Goal: Task Accomplishment & Management: Use online tool/utility

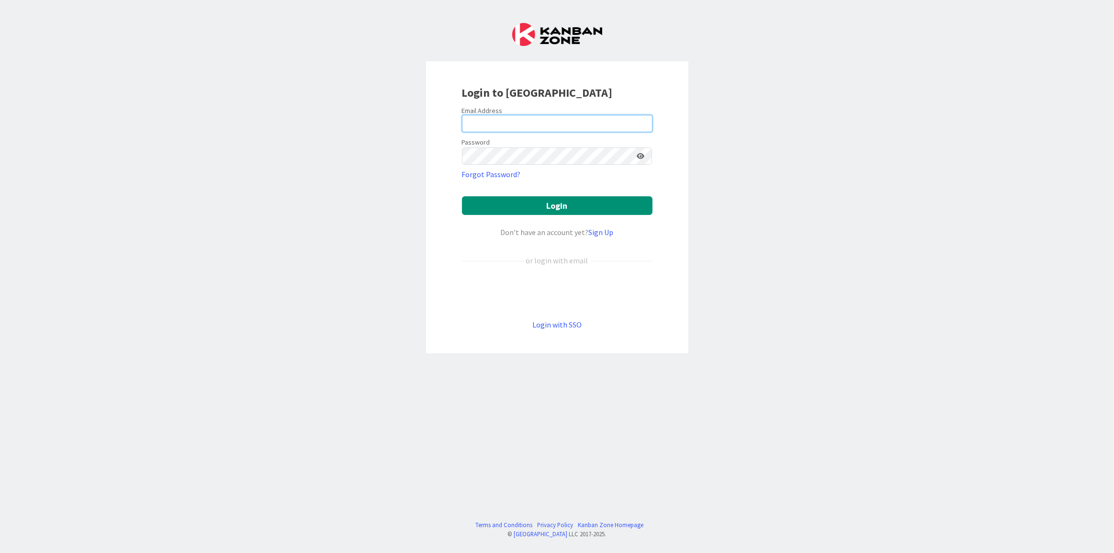
click at [473, 128] on input "email" at bounding box center [557, 123] width 191 height 17
type input "[EMAIL_ADDRESS][DOMAIN_NAME]"
click at [582, 202] on button "Login" at bounding box center [557, 205] width 191 height 19
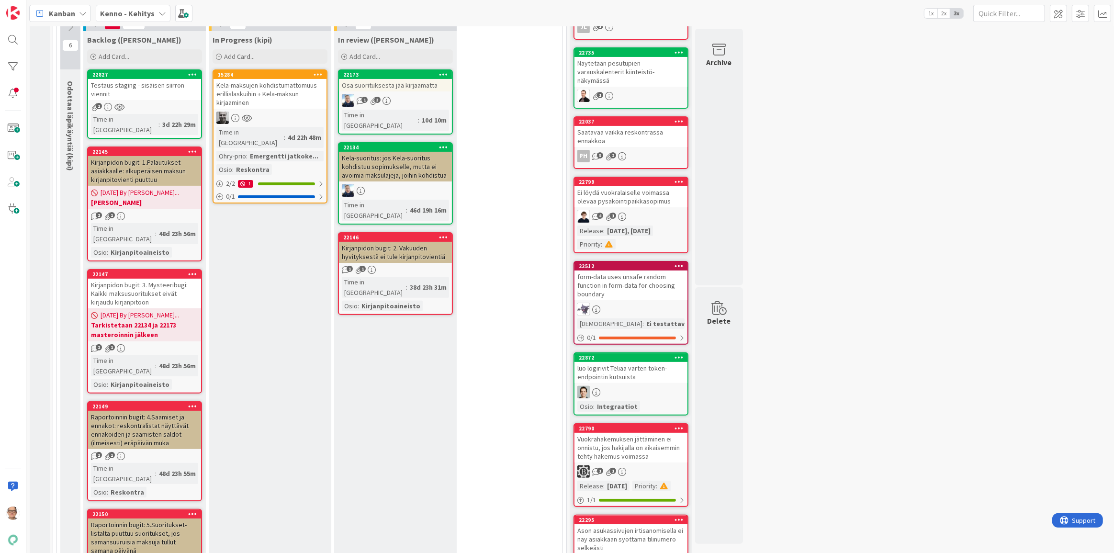
scroll to position [261, 0]
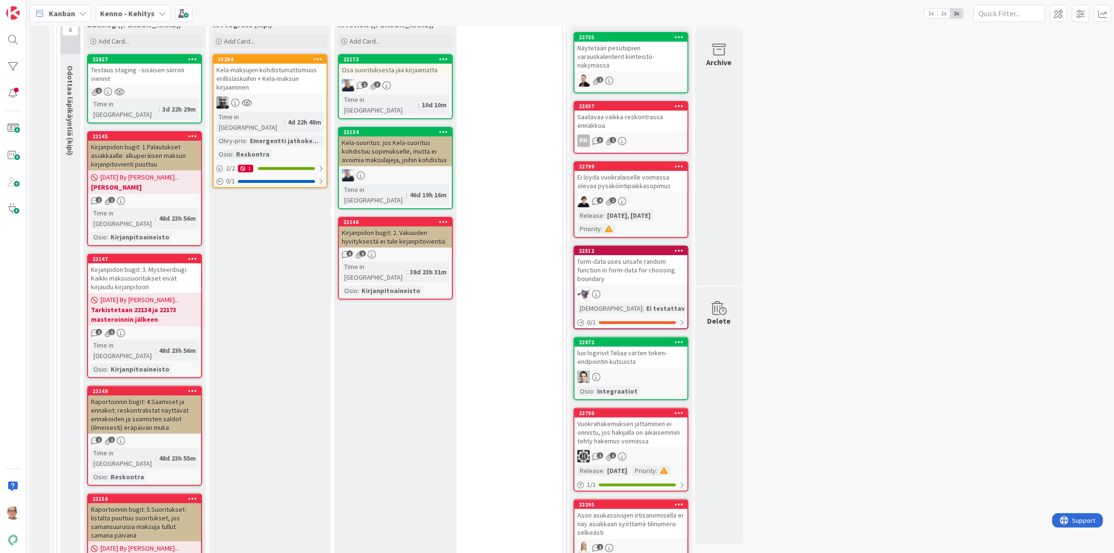
click at [156, 293] on div "07/29/2025 By Matti... Tarkistetaan 22134 ja 22173 masteroinnin jälkeen" at bounding box center [144, 309] width 113 height 33
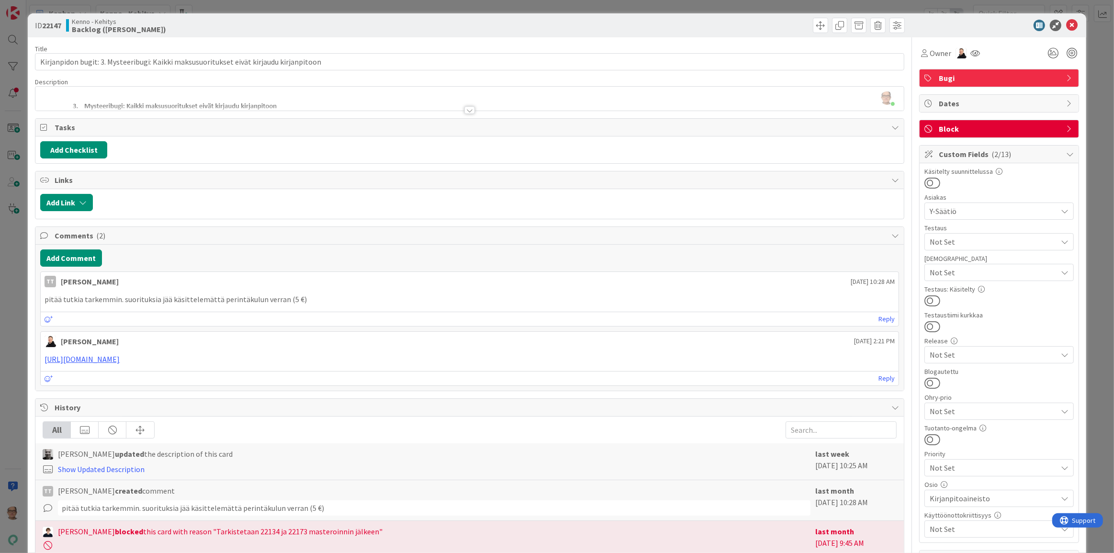
click at [467, 110] on div at bounding box center [469, 110] width 11 height 8
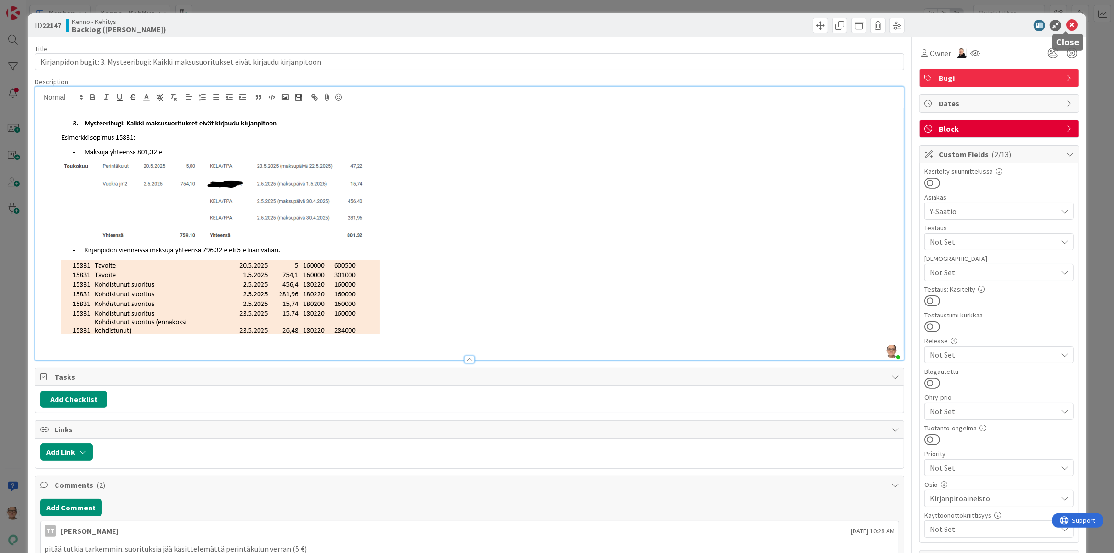
click at [1066, 24] on icon at bounding box center [1071, 25] width 11 height 11
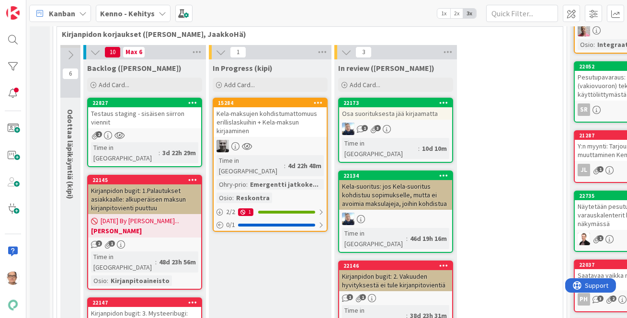
scroll to position [305, 0]
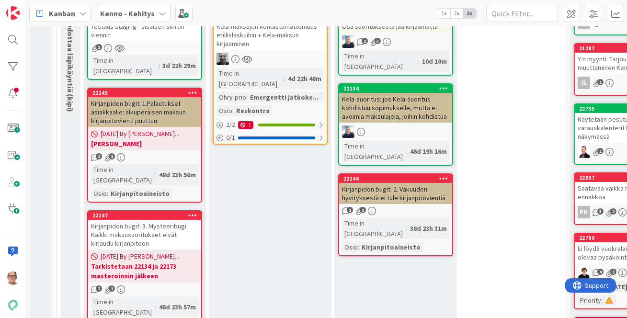
click at [147, 127] on div "07/29/2025 By Matti... Timo tarkistaa" at bounding box center [144, 138] width 113 height 23
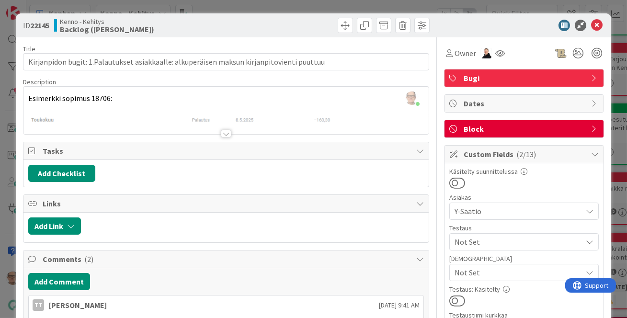
click at [223, 133] on div at bounding box center [226, 134] width 11 height 8
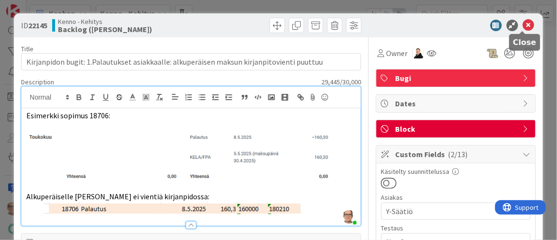
click at [523, 23] on icon at bounding box center [528, 25] width 11 height 11
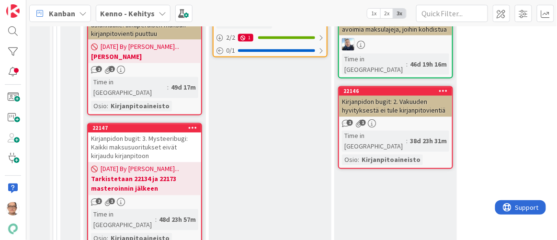
click at [148, 164] on span "07/29/2025 By Matti..." at bounding box center [140, 169] width 79 height 10
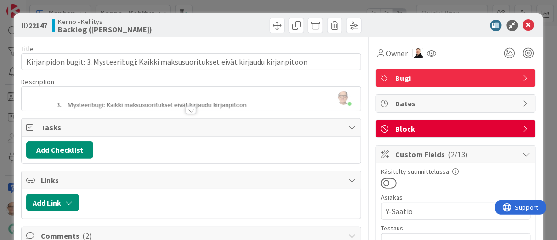
click at [186, 108] on div at bounding box center [191, 110] width 11 height 8
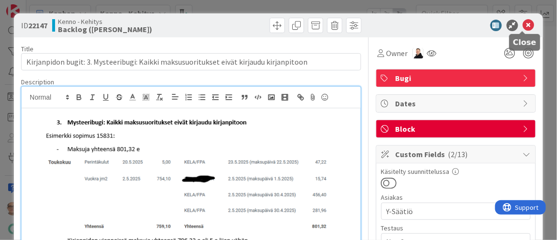
click at [523, 23] on icon at bounding box center [528, 25] width 11 height 11
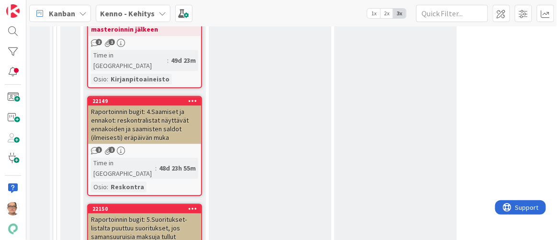
scroll to position [566, 0]
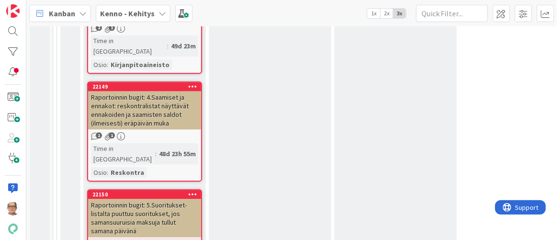
click at [158, 92] on div "Raportoinnin bugit: 4.Saamiset ja ennakot: reskontralistat näyttävät ennakoiden…" at bounding box center [144, 110] width 113 height 38
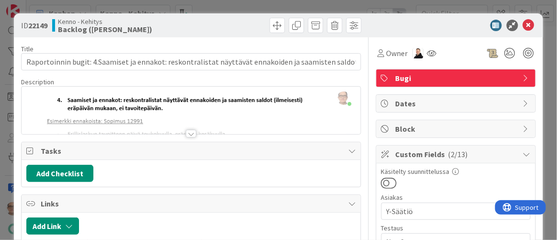
click at [186, 134] on div at bounding box center [191, 134] width 11 height 8
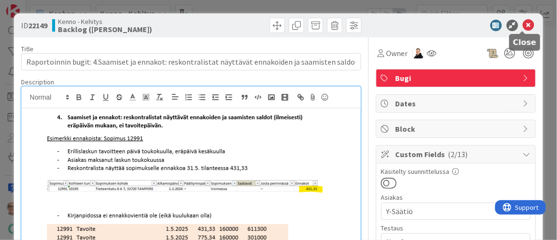
click at [524, 25] on icon at bounding box center [528, 25] width 11 height 11
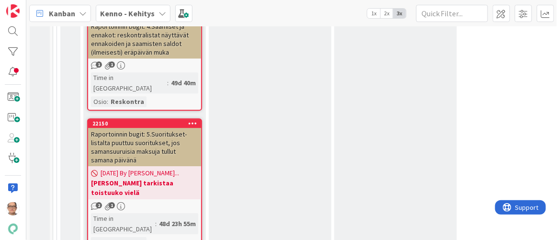
scroll to position [653, 0]
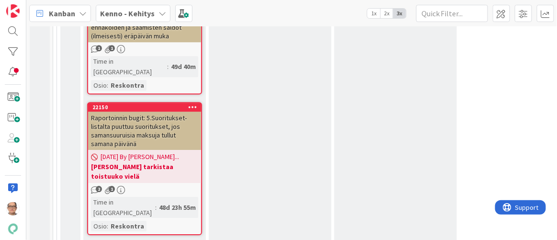
click at [152, 152] on span "07/29/2025 By Matti..." at bounding box center [140, 157] width 79 height 10
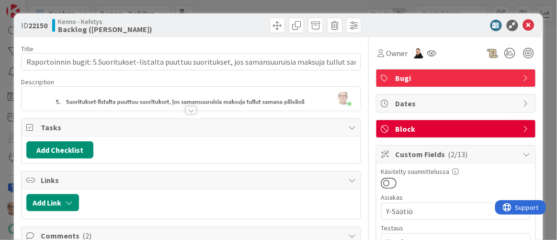
click at [190, 107] on div at bounding box center [191, 110] width 11 height 8
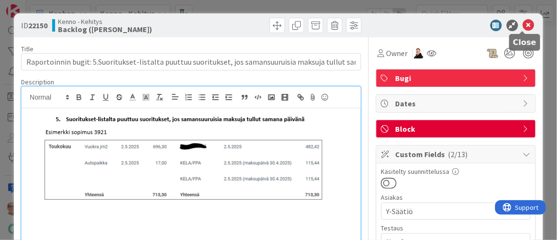
click at [524, 25] on icon at bounding box center [528, 25] width 11 height 11
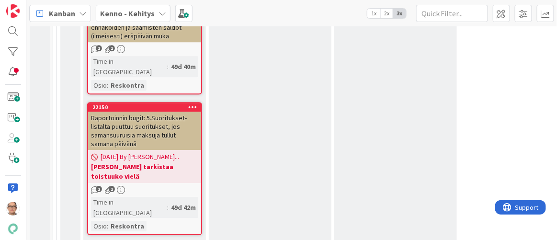
scroll to position [740, 0]
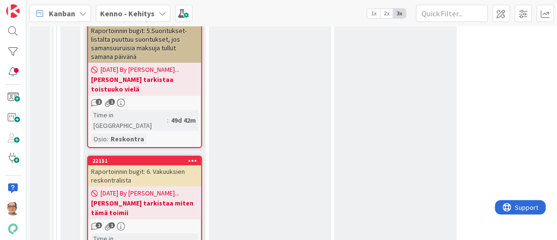
click at [150, 188] on span "07/29/2025 By Matti..." at bounding box center [140, 193] width 79 height 10
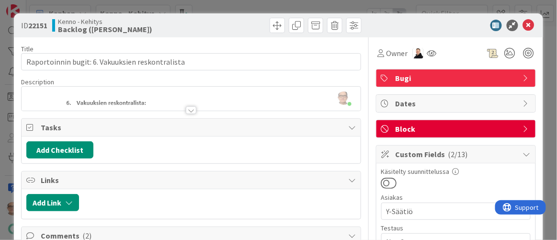
click at [186, 110] on div at bounding box center [191, 110] width 11 height 8
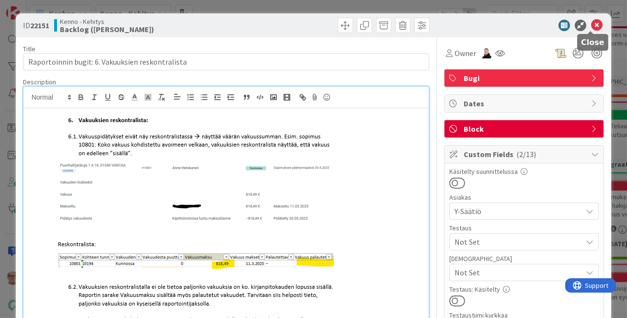
click at [591, 24] on icon at bounding box center [596, 25] width 11 height 11
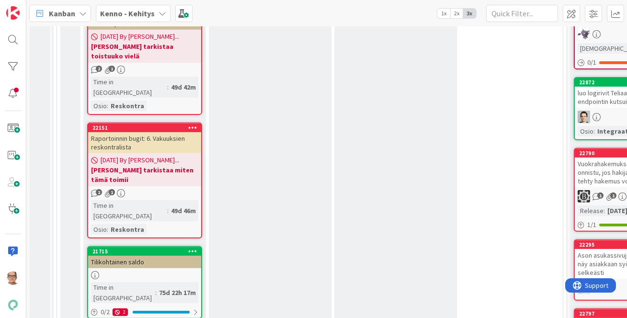
scroll to position [783, 0]
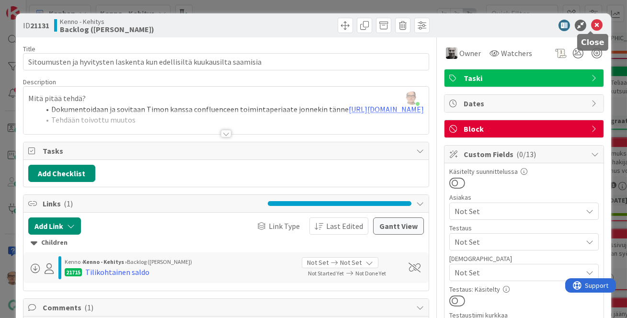
click at [594, 24] on icon at bounding box center [596, 25] width 11 height 11
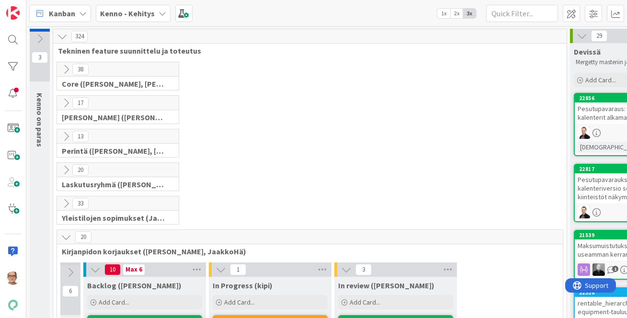
click at [158, 15] on icon at bounding box center [162, 14] width 8 height 8
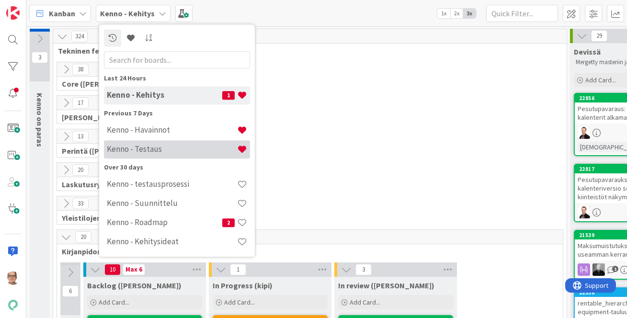
click at [176, 147] on h4 "Kenno - Testaus" at bounding box center [172, 149] width 130 height 10
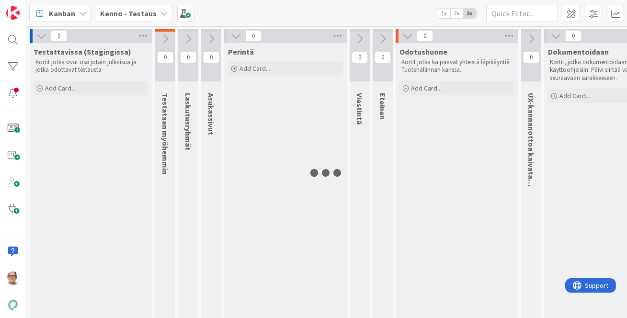
click at [234, 33] on icon at bounding box center [236, 36] width 11 height 11
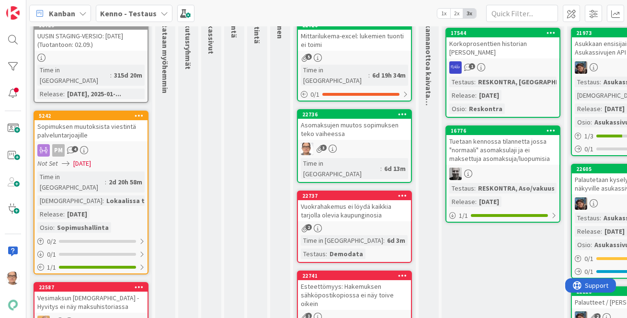
scroll to position [87, 0]
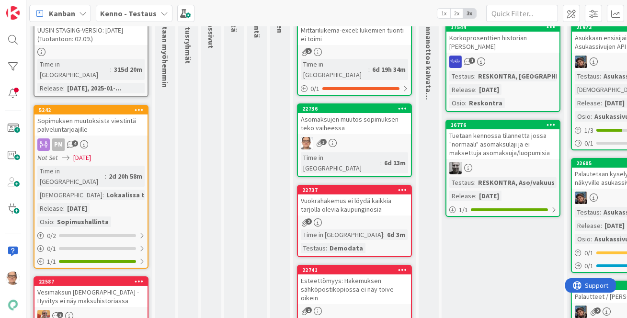
click at [361, 137] on div "3" at bounding box center [354, 143] width 113 height 12
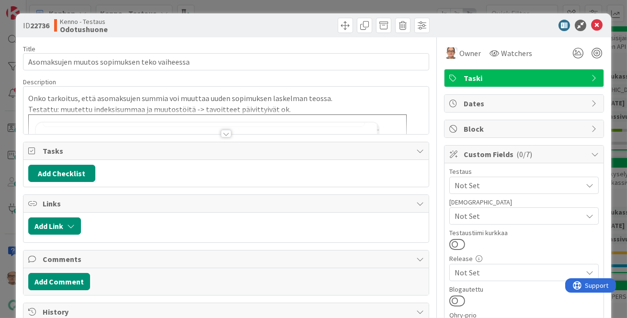
click at [217, 131] on div at bounding box center [226, 122] width 406 height 24
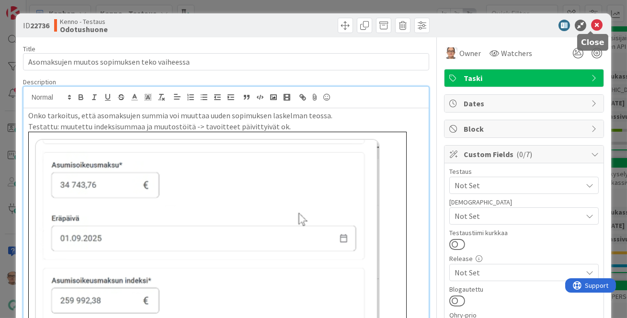
click at [591, 23] on icon at bounding box center [596, 25] width 11 height 11
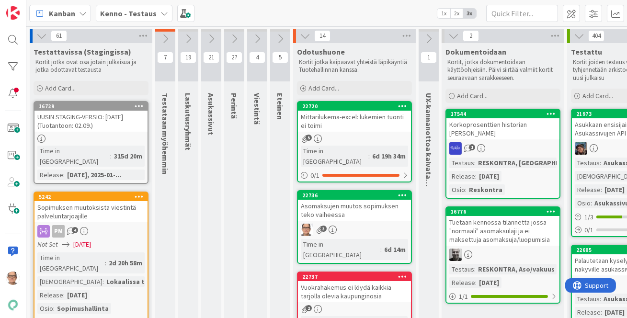
click at [336, 208] on div "Asomaksujen muutos sopimuksen teko vaiheessa" at bounding box center [354, 210] width 113 height 21
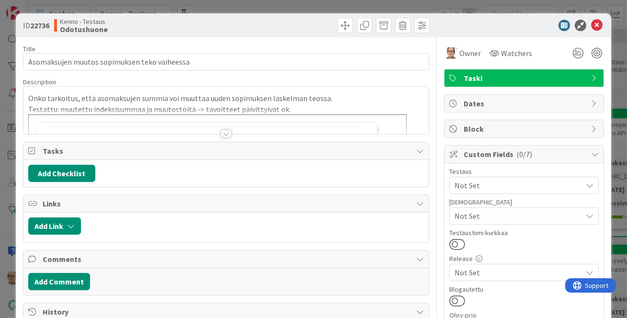
click at [223, 132] on div at bounding box center [226, 134] width 11 height 8
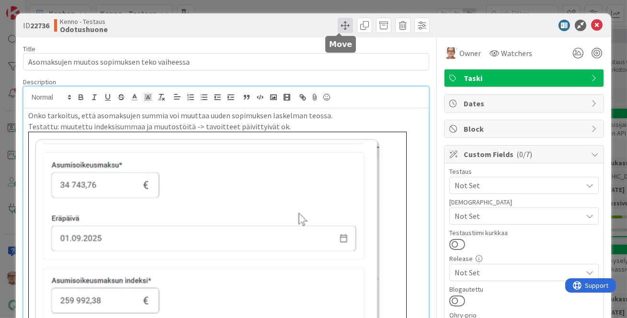
click at [340, 28] on span at bounding box center [345, 25] width 15 height 15
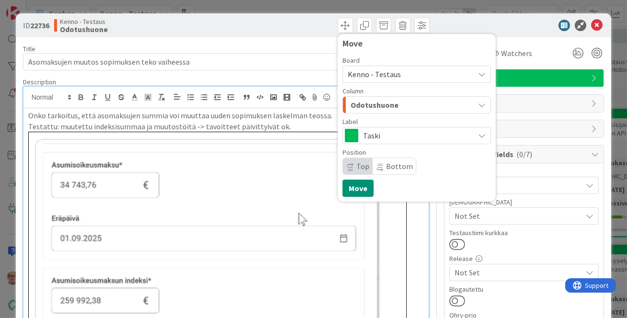
click at [377, 107] on span "Odotushuone" at bounding box center [375, 105] width 48 height 12
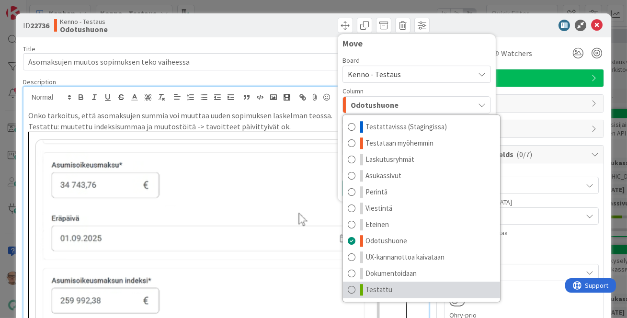
click at [348, 287] on span at bounding box center [352, 289] width 8 height 11
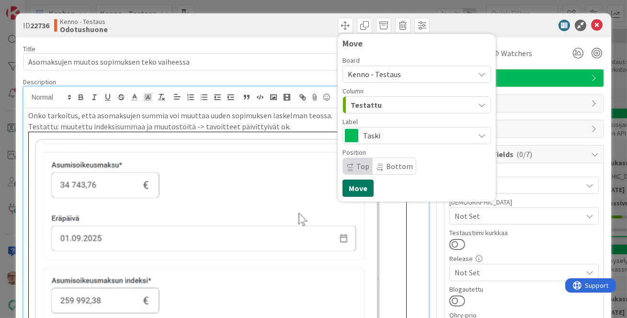
click at [351, 191] on button "Move" at bounding box center [357, 188] width 31 height 17
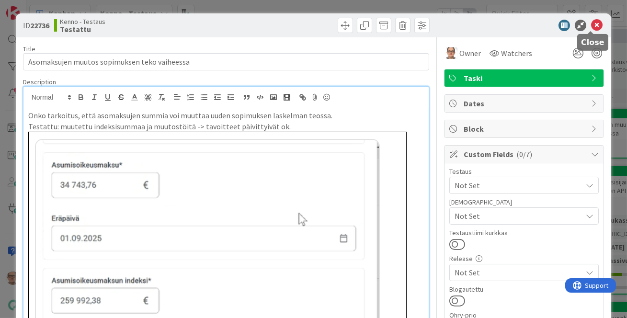
click at [591, 25] on icon at bounding box center [596, 25] width 11 height 11
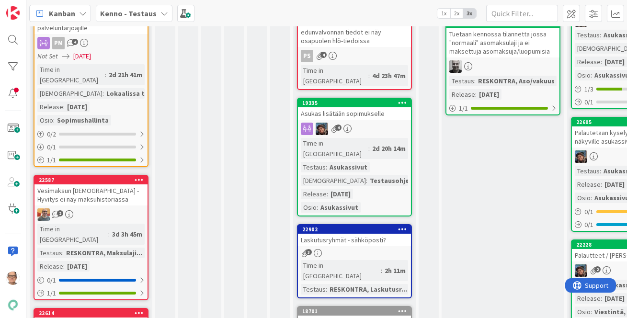
scroll to position [174, 0]
